Goal: Task Accomplishment & Management: Manage account settings

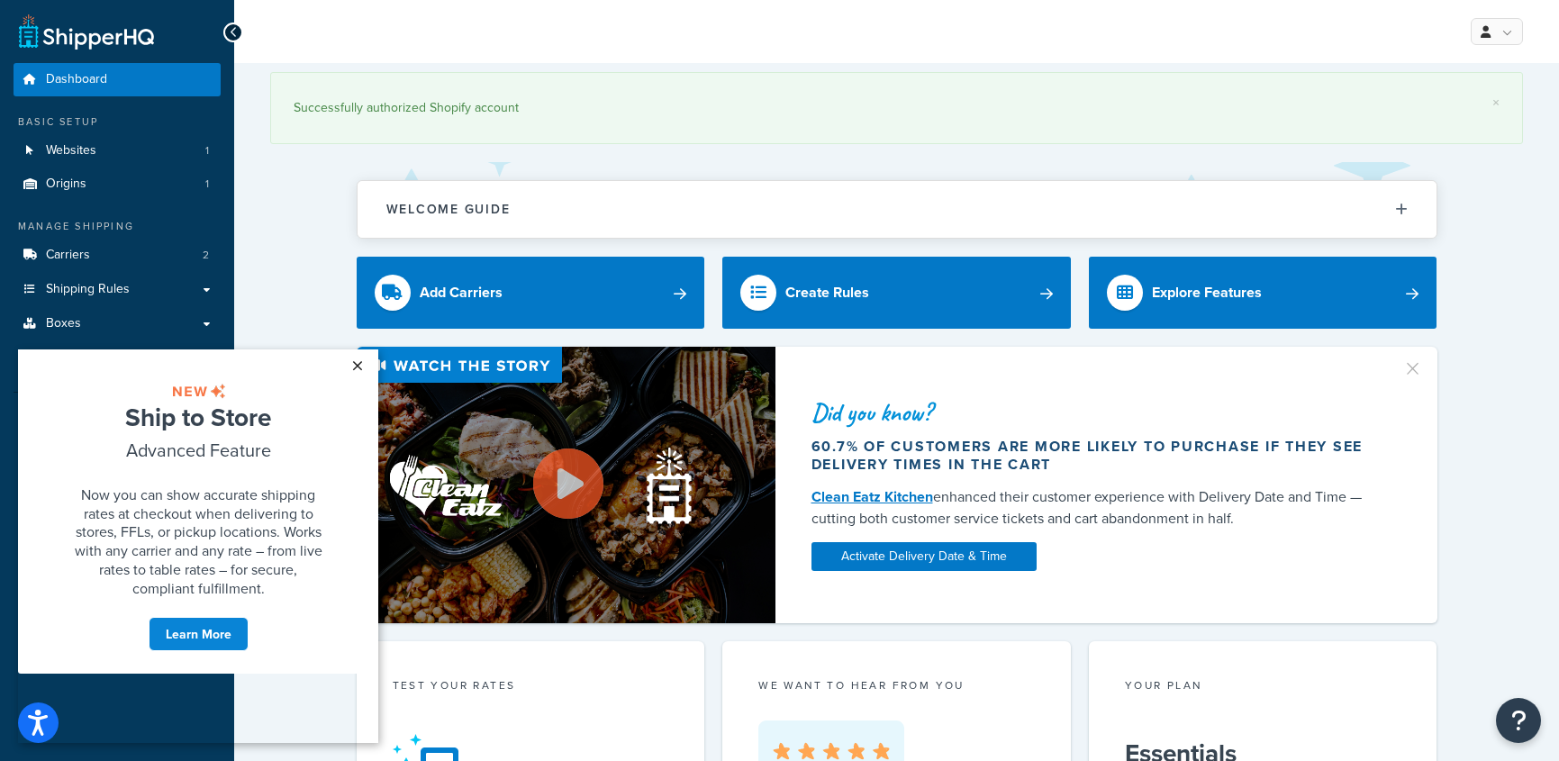
click at [357, 360] on link "×" at bounding box center [357, 366] width 32 height 32
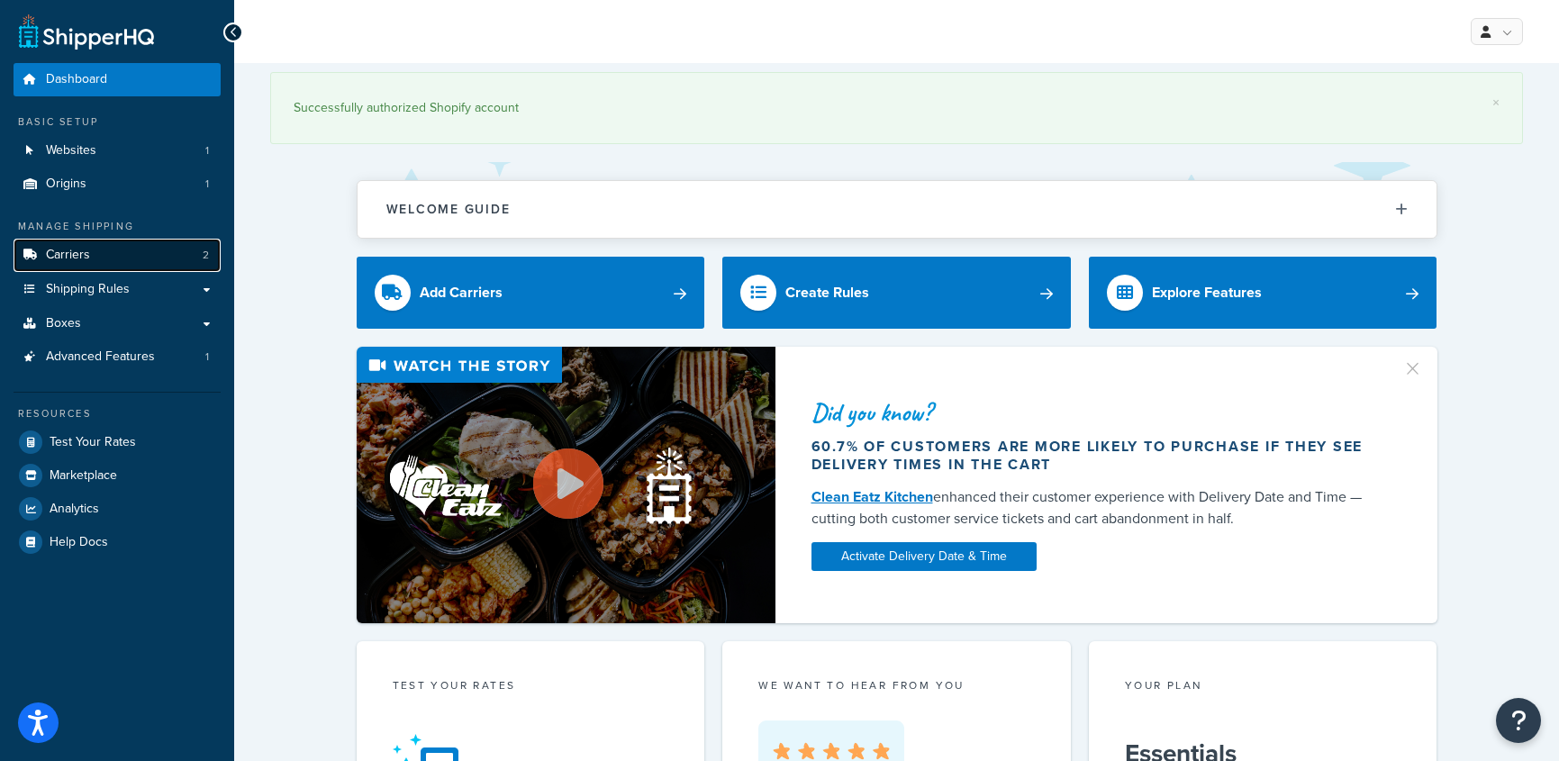
click at [166, 252] on link "Carriers 2" at bounding box center [117, 255] width 207 height 33
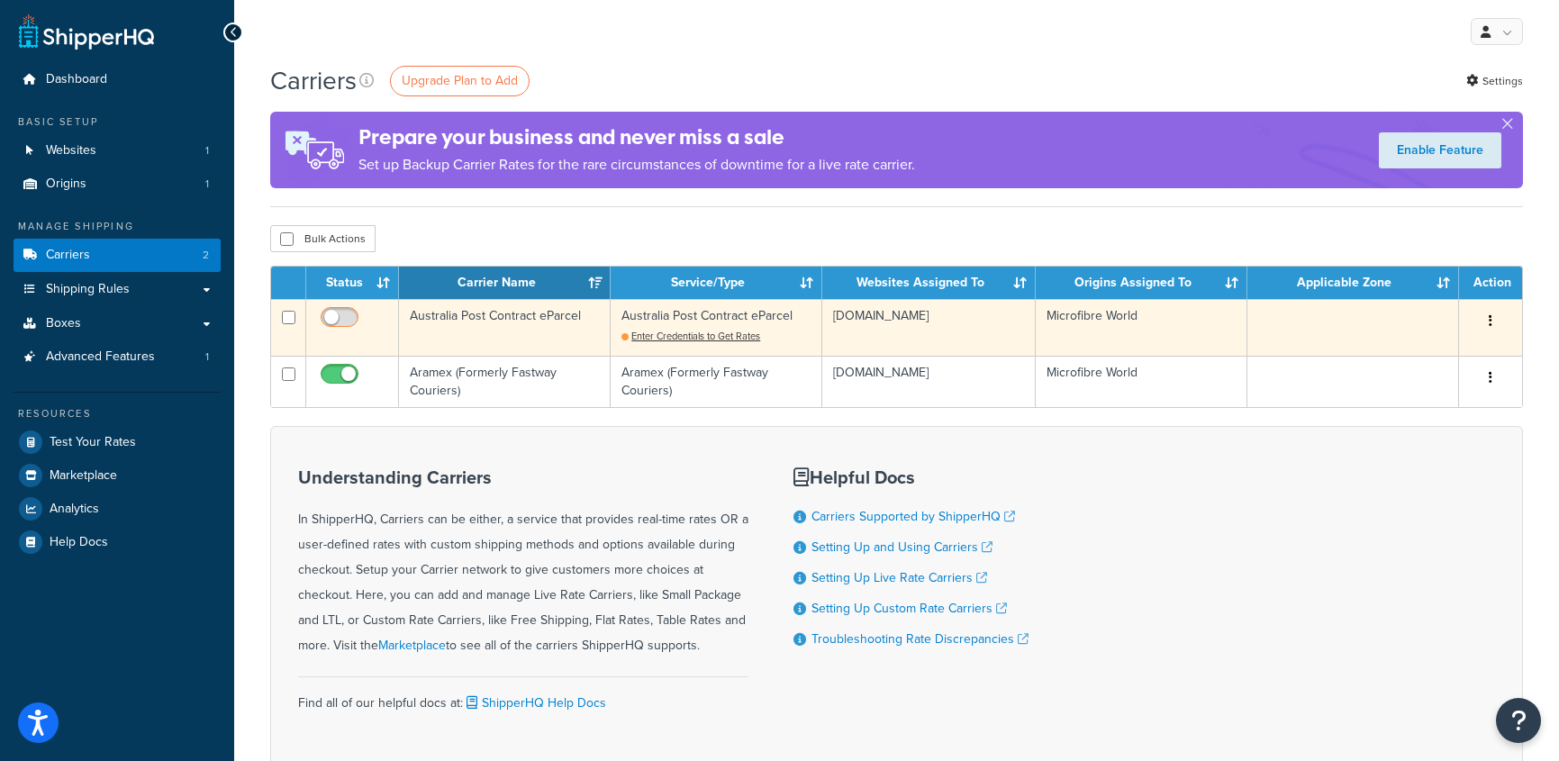
click at [348, 317] on input "checkbox" at bounding box center [342, 322] width 50 height 23
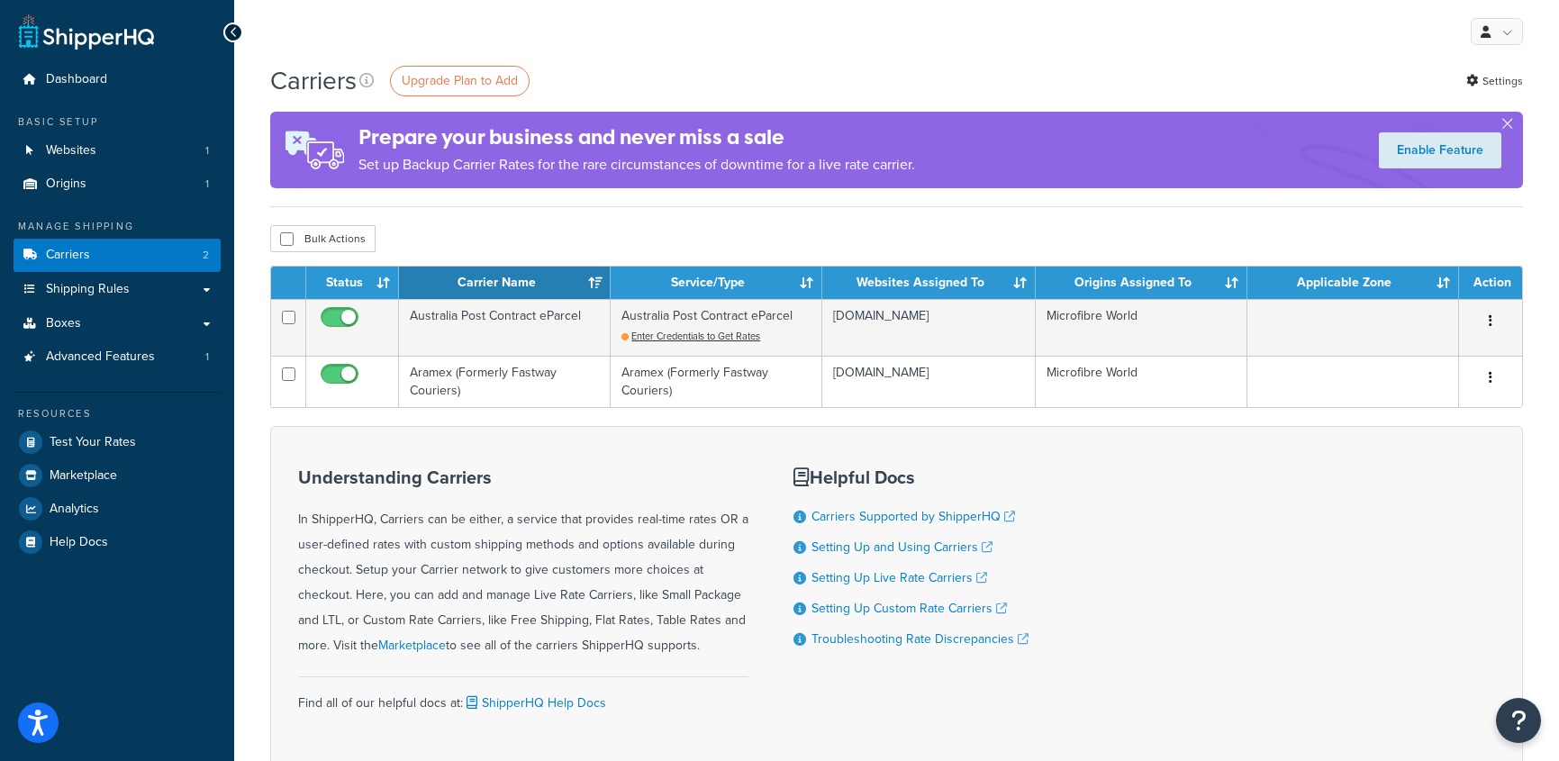
checkbox input "false"
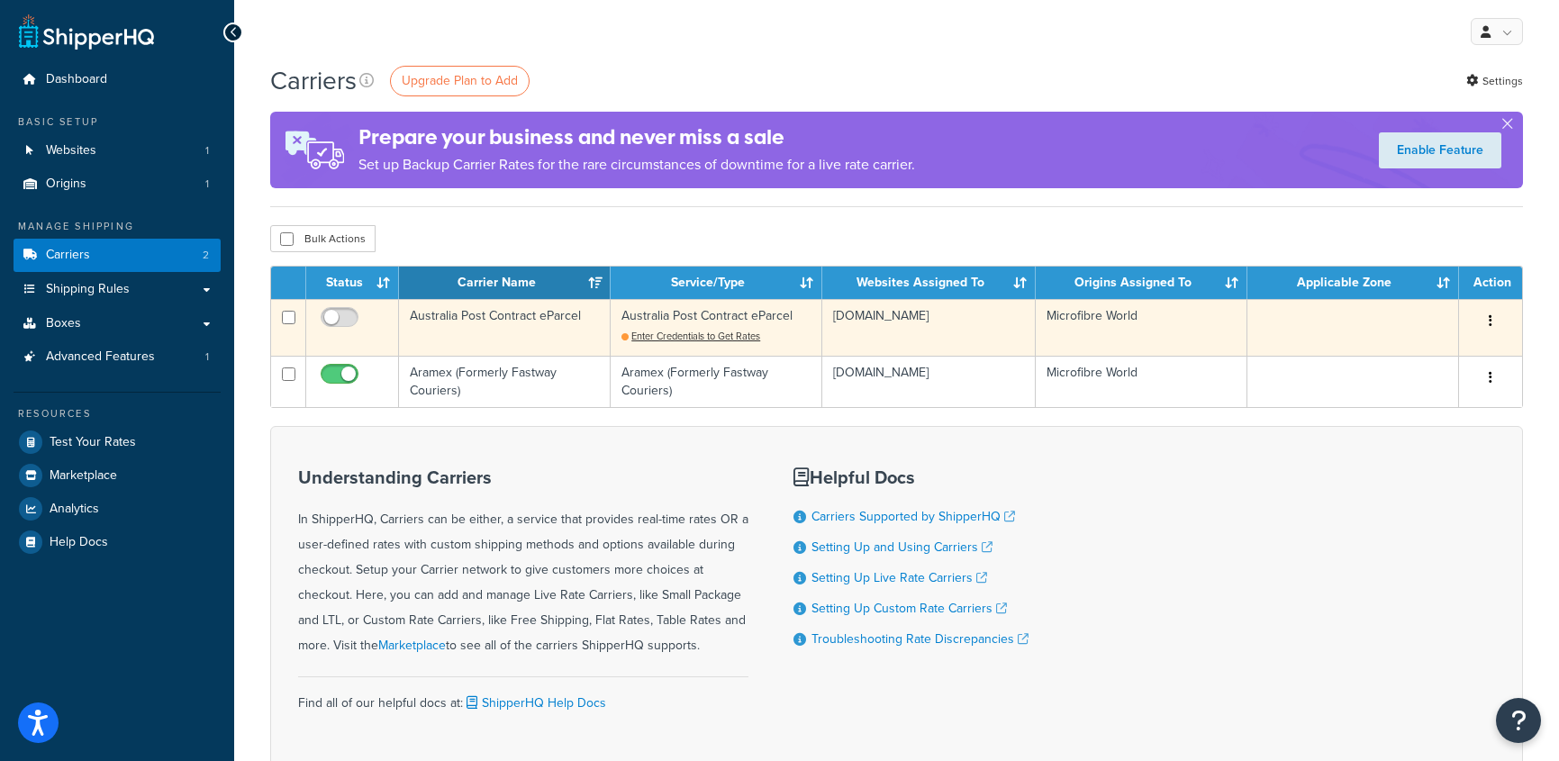
click at [1492, 314] on button "button" at bounding box center [1490, 321] width 25 height 29
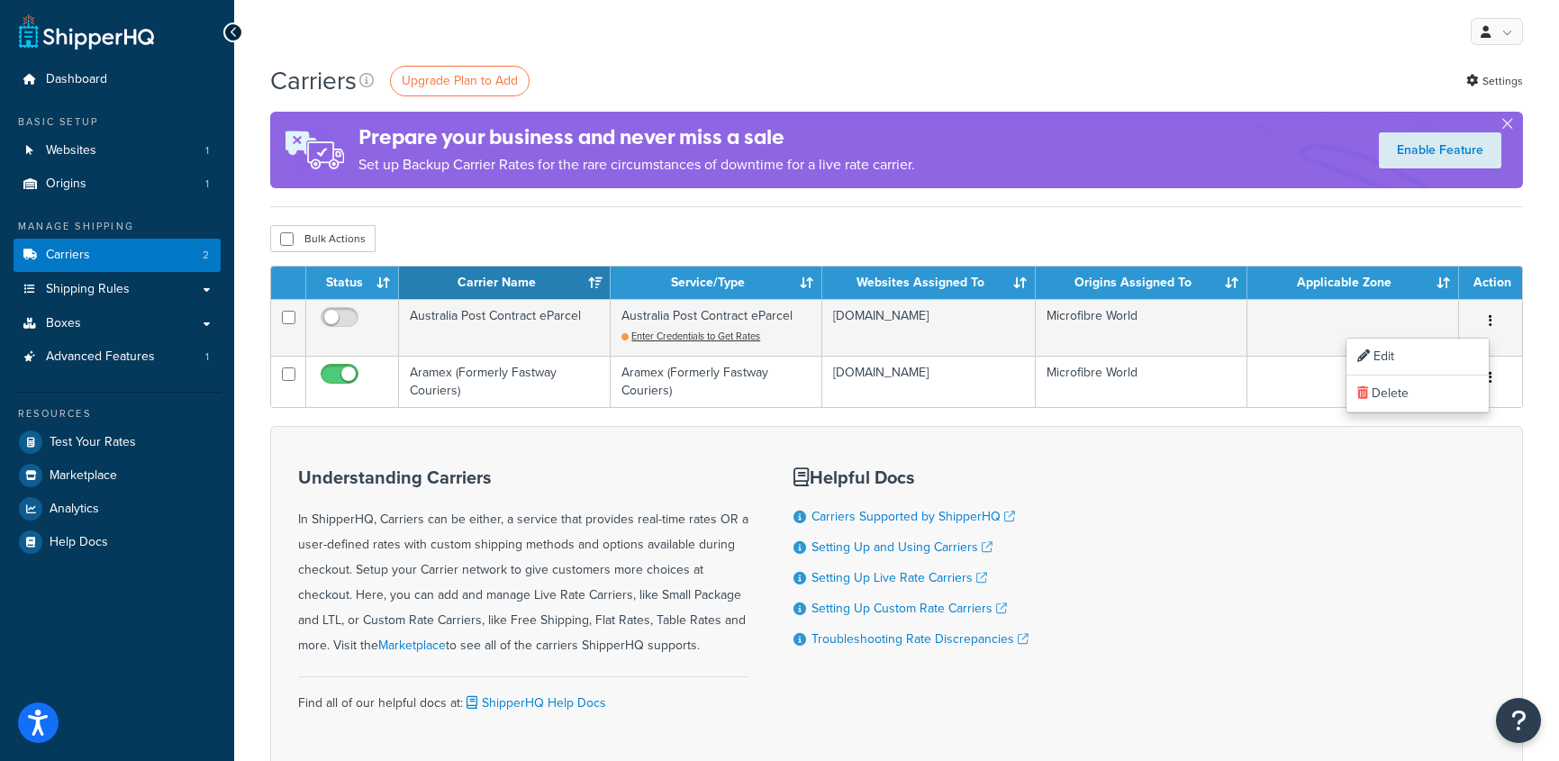
click at [950, 465] on div "Helpful Docs Carriers Supported by ShipperHQ Setting Up and Using Carriers Sett…" at bounding box center [911, 598] width 235 height 289
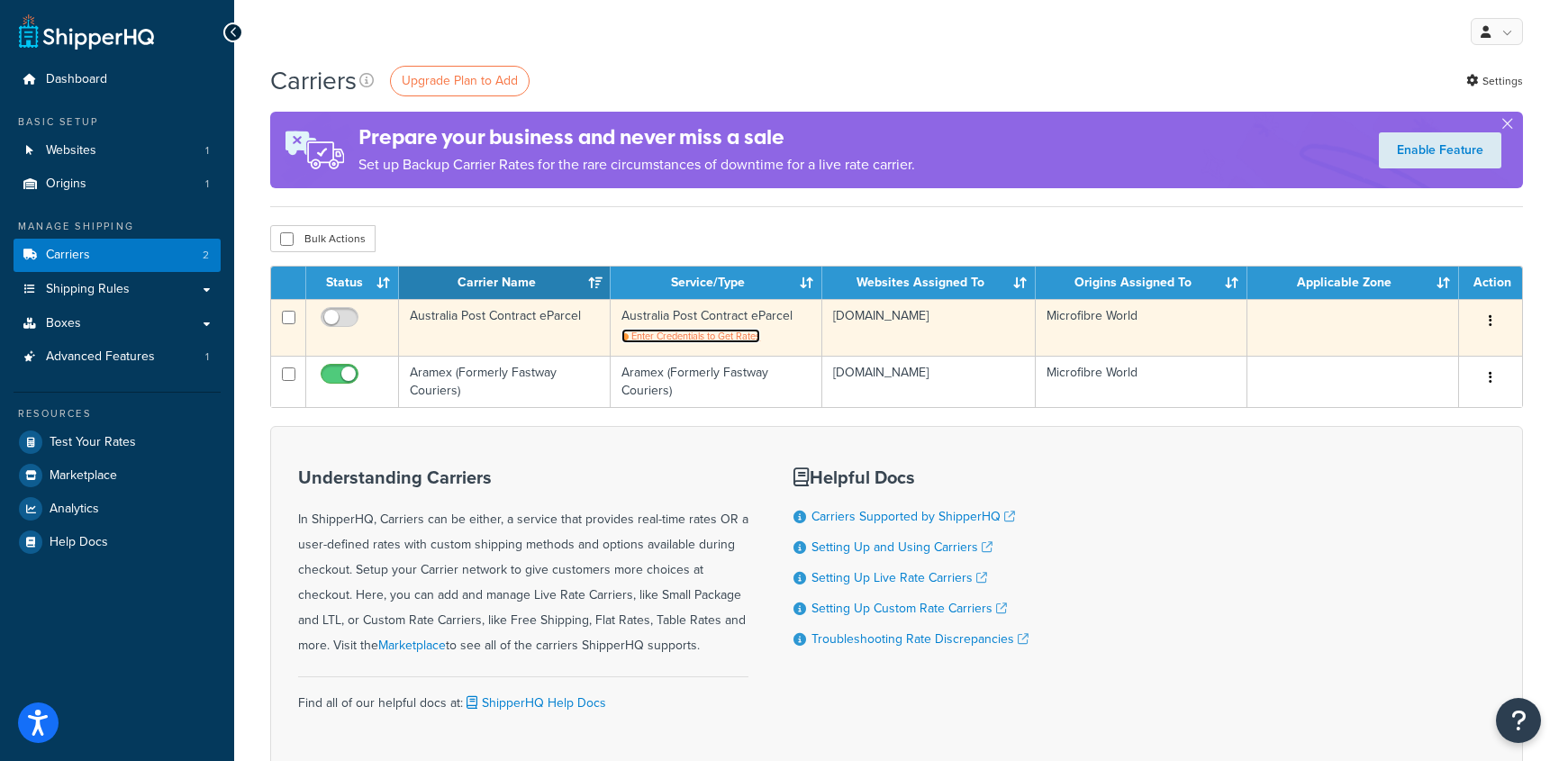
click at [677, 339] on span "Enter Credentials to Get Rates" at bounding box center [696, 336] width 129 height 14
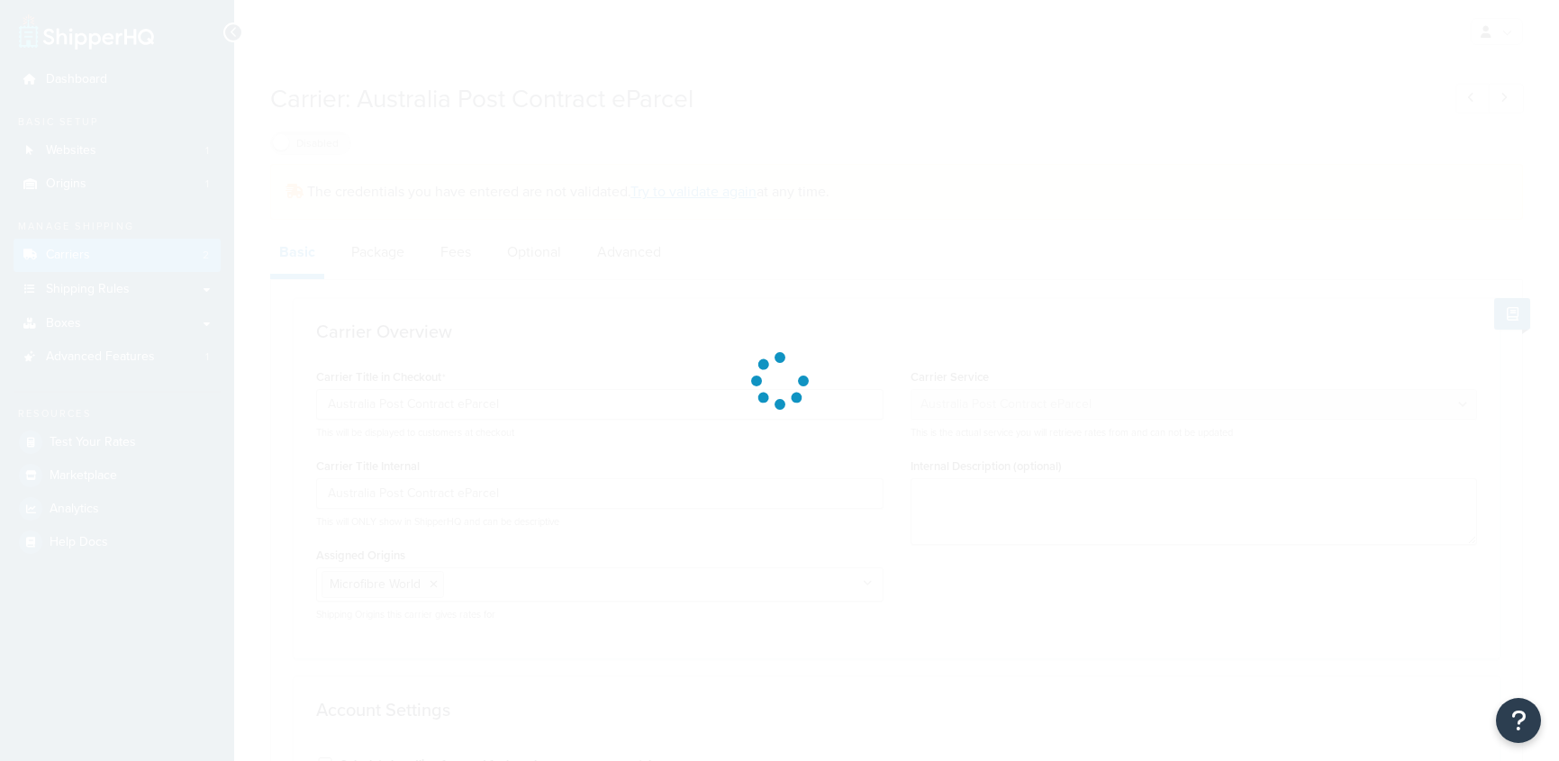
select select "eParcel"
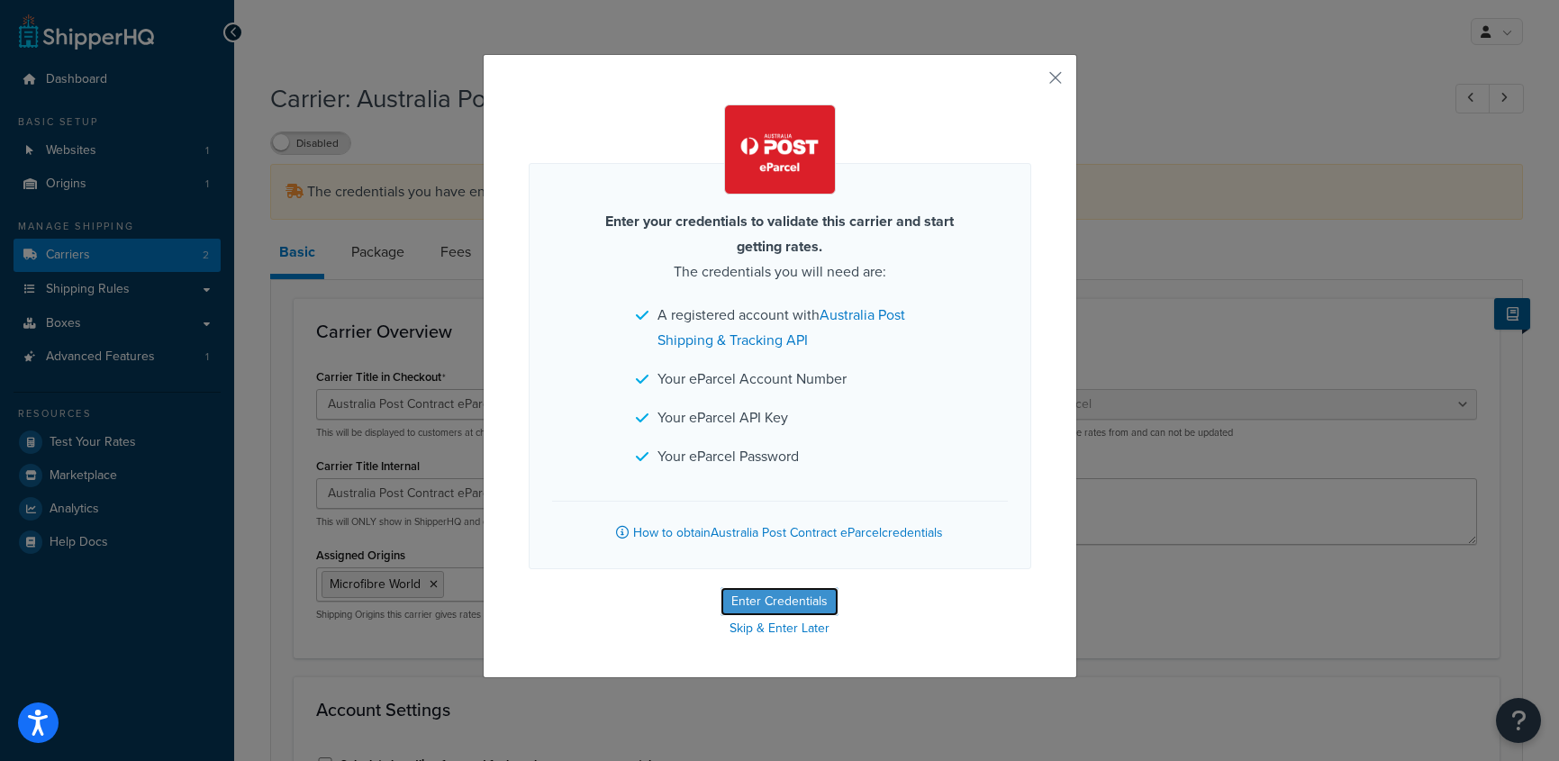
click at [775, 598] on button "Enter Credentials" at bounding box center [780, 601] width 118 height 29
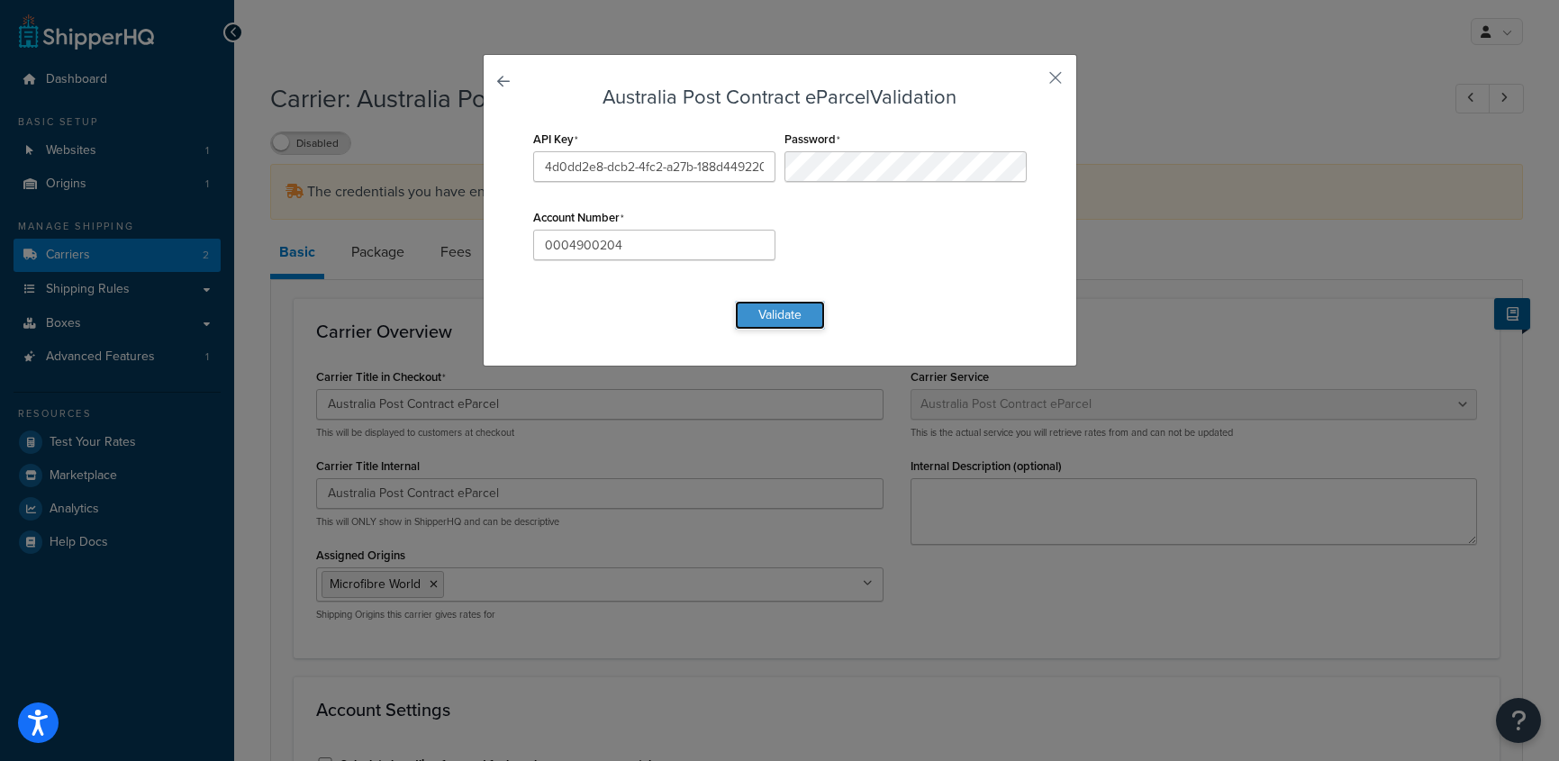
click at [786, 316] on button "Validate" at bounding box center [780, 315] width 90 height 29
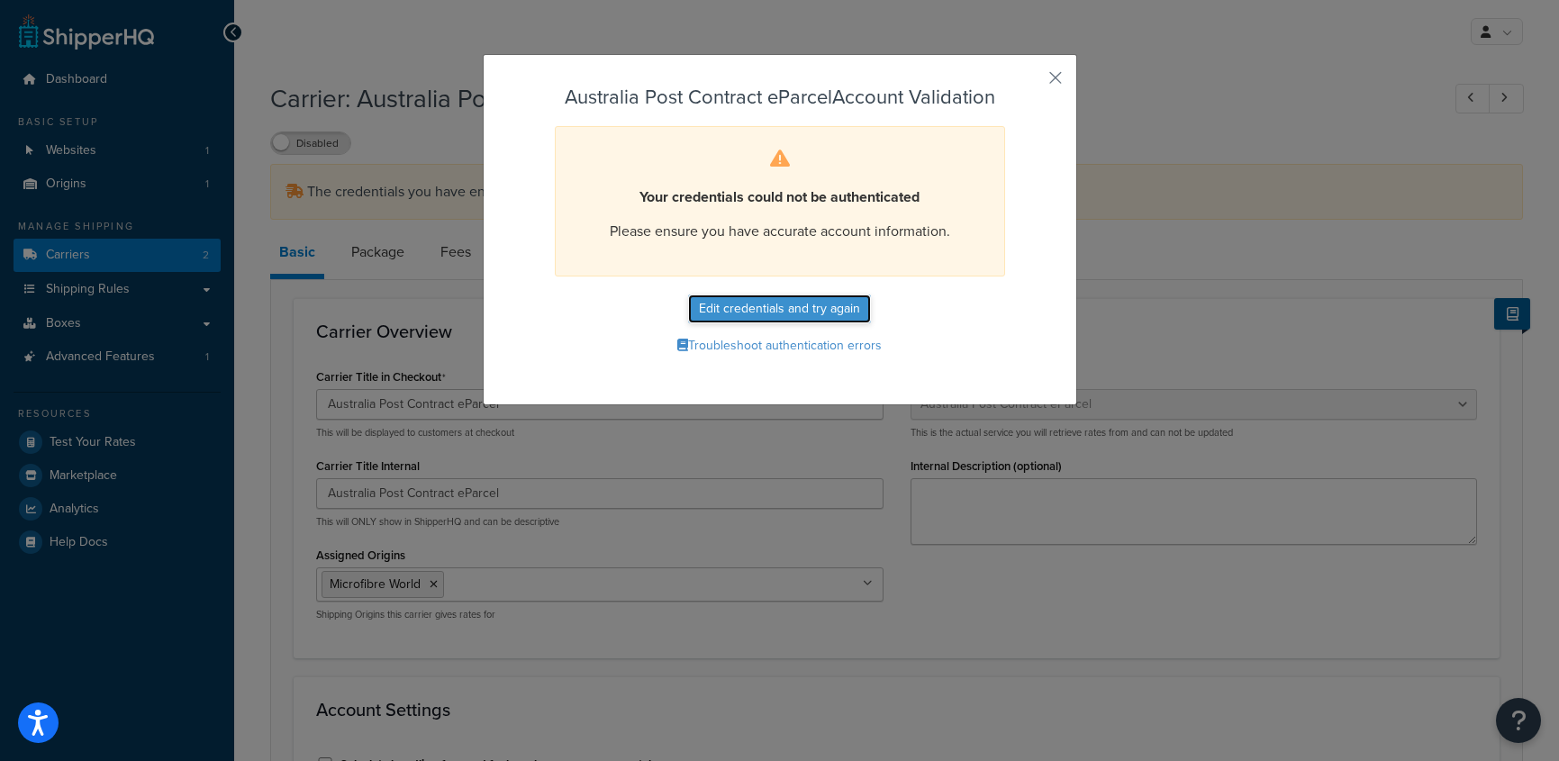
click at [783, 311] on button "Edit credentials and try again" at bounding box center [779, 309] width 183 height 29
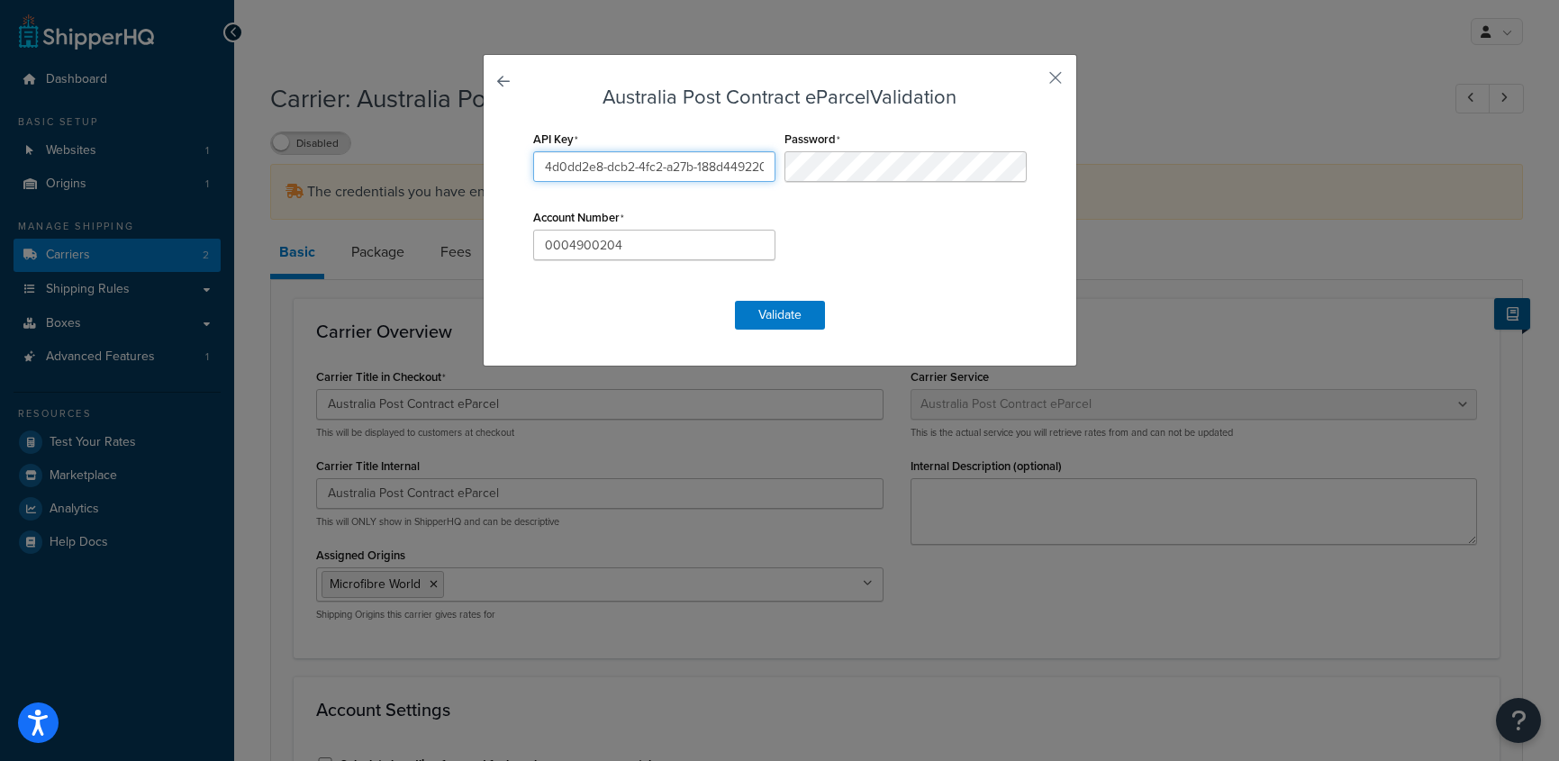
click at [688, 170] on input "4d0dd2e8-dcb2-4fc2-a27b-188d449220d3" at bounding box center [654, 166] width 242 height 31
